Goal: Obtain resource: Download file/media

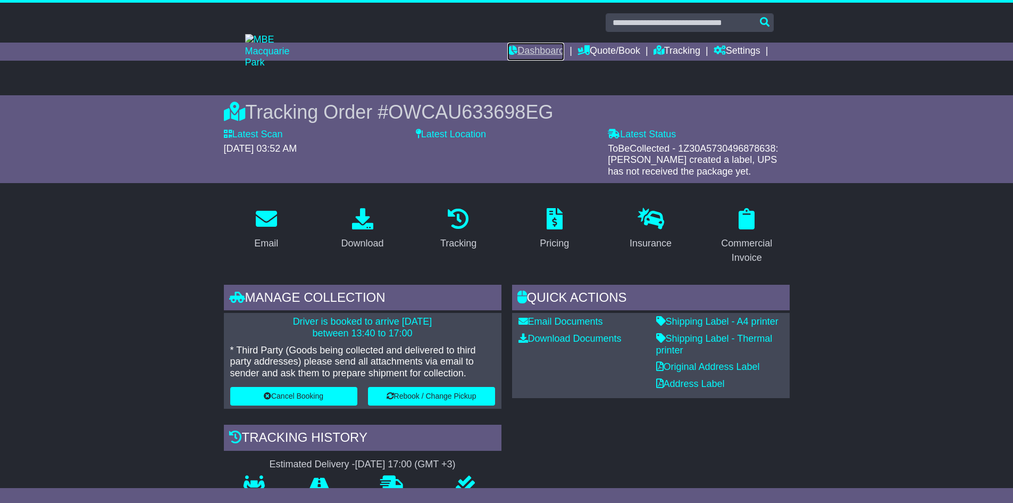
click at [536, 52] on link "Dashboard" at bounding box center [536, 52] width 57 height 18
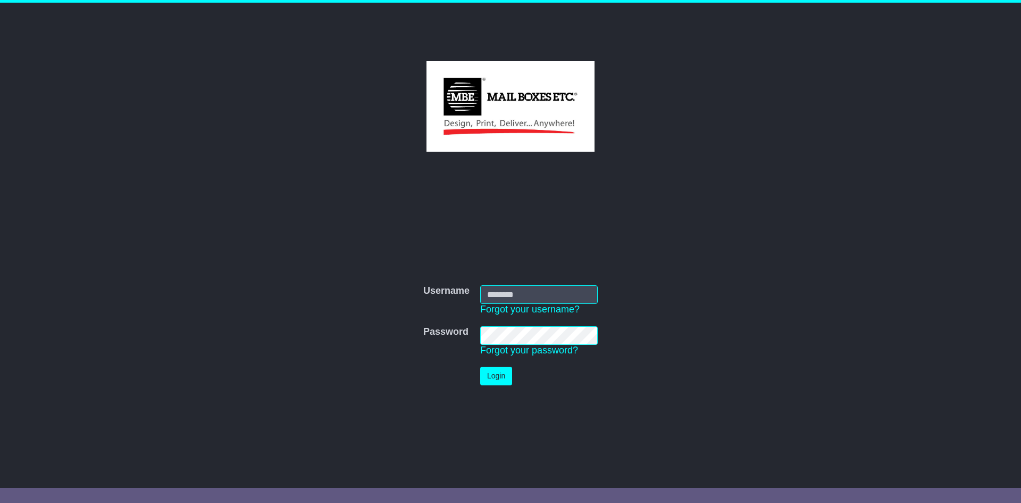
type input "**********"
click at [482, 380] on button "Login" at bounding box center [496, 376] width 32 height 19
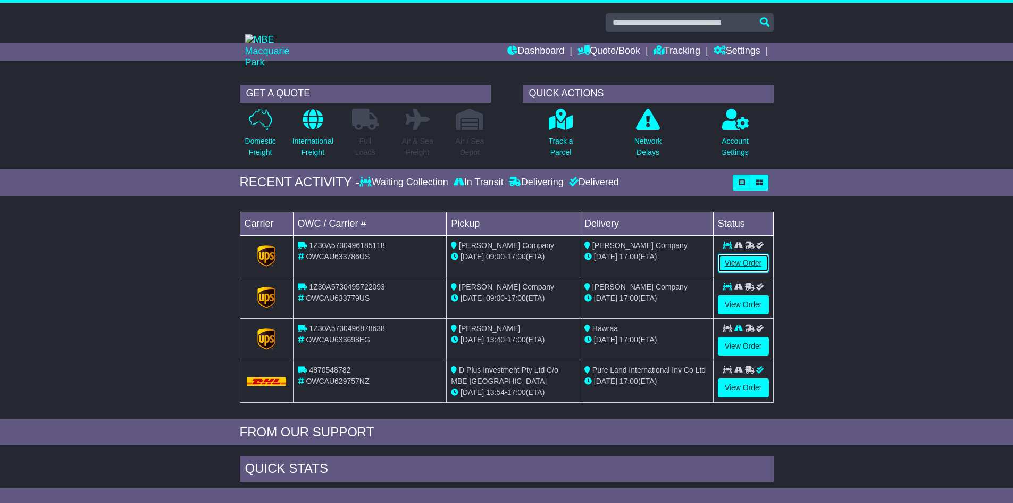
click at [747, 263] on link "View Order" at bounding box center [743, 263] width 51 height 19
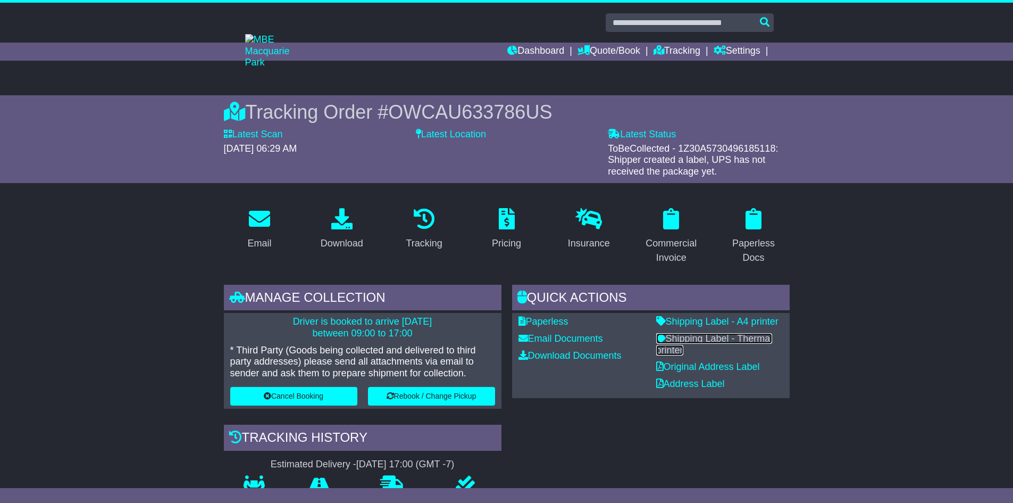
click at [700, 335] on link "Shipping Label - Thermal printer" at bounding box center [715, 344] width 117 height 22
click at [521, 48] on link "Dashboard" at bounding box center [536, 52] width 57 height 18
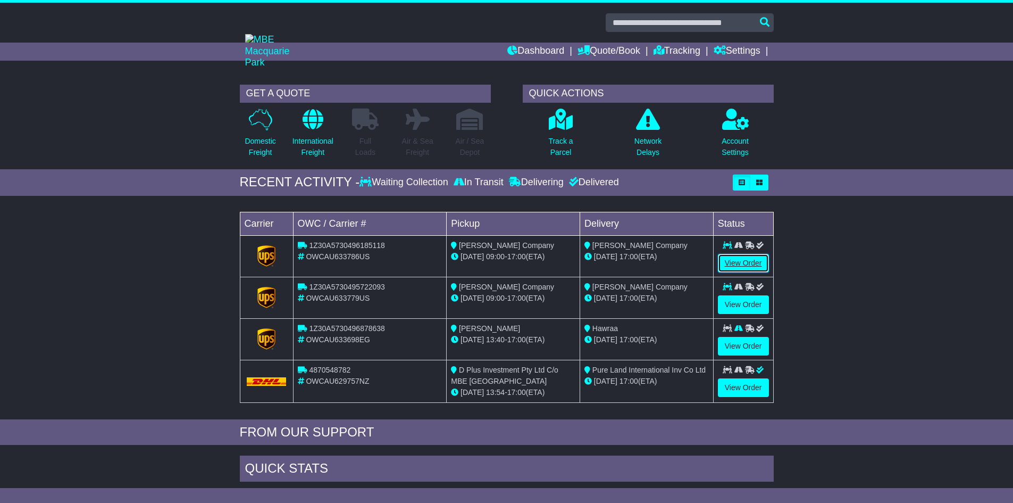
click at [750, 263] on link "View Order" at bounding box center [743, 263] width 51 height 19
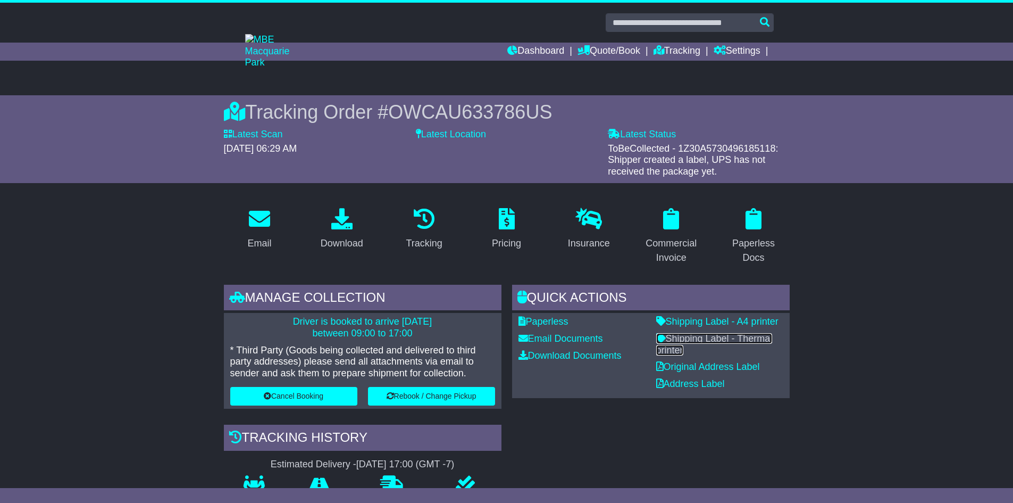
click at [730, 334] on link "Shipping Label - Thermal printer" at bounding box center [715, 344] width 117 height 22
click at [536, 50] on link "Dashboard" at bounding box center [536, 52] width 57 height 18
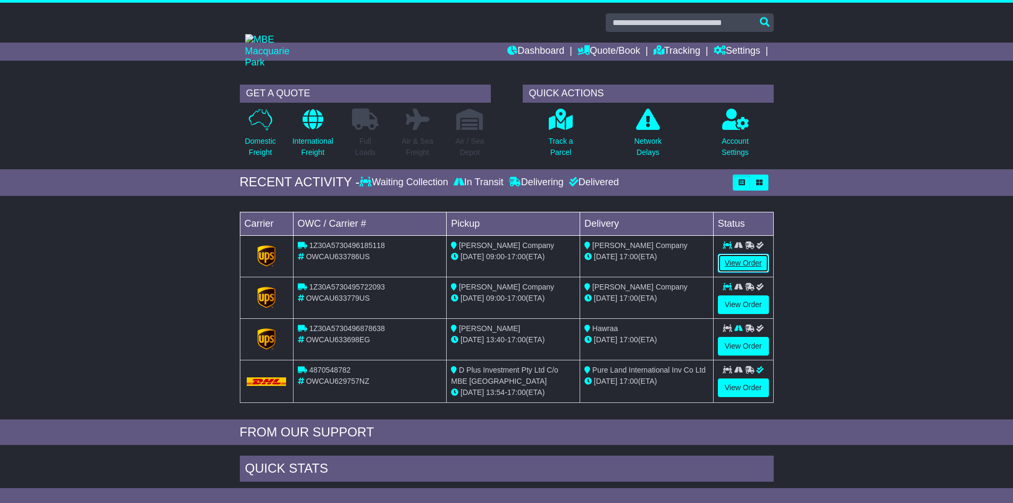
click at [747, 263] on link "View Order" at bounding box center [743, 263] width 51 height 19
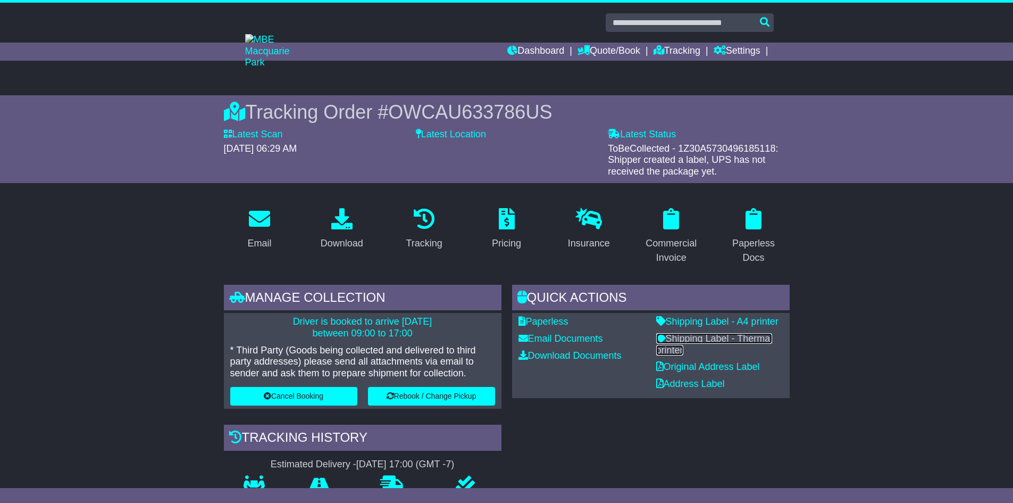
click at [697, 340] on link "Shipping Label - Thermal printer" at bounding box center [715, 344] width 117 height 22
click at [541, 49] on link "Dashboard" at bounding box center [536, 52] width 57 height 18
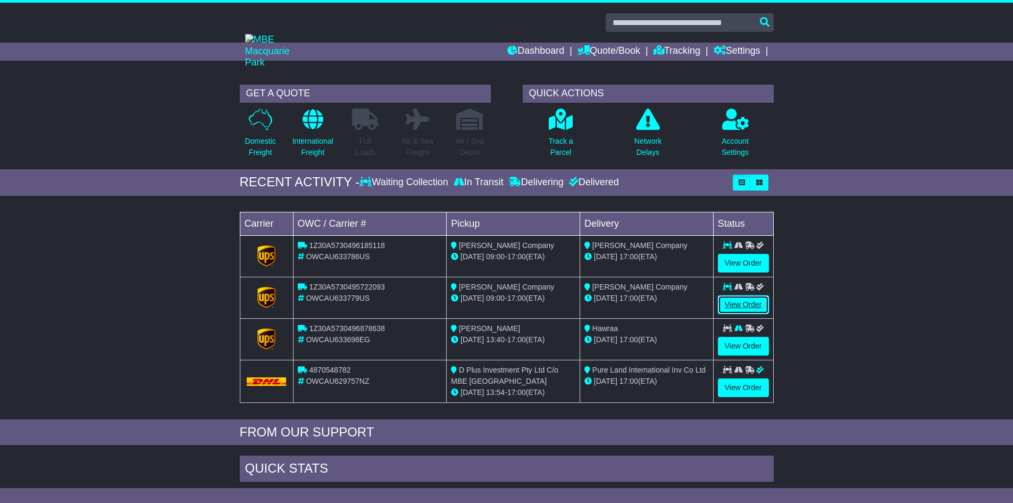
click at [733, 305] on link "View Order" at bounding box center [743, 304] width 51 height 19
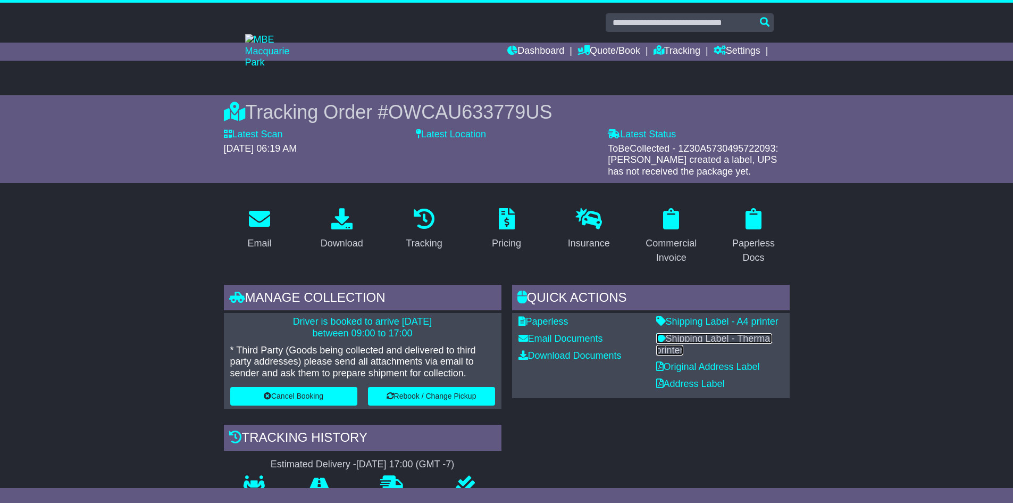
click at [700, 342] on link "Shipping Label - Thermal printer" at bounding box center [715, 344] width 117 height 22
